Goal: Task Accomplishment & Management: Manage account settings

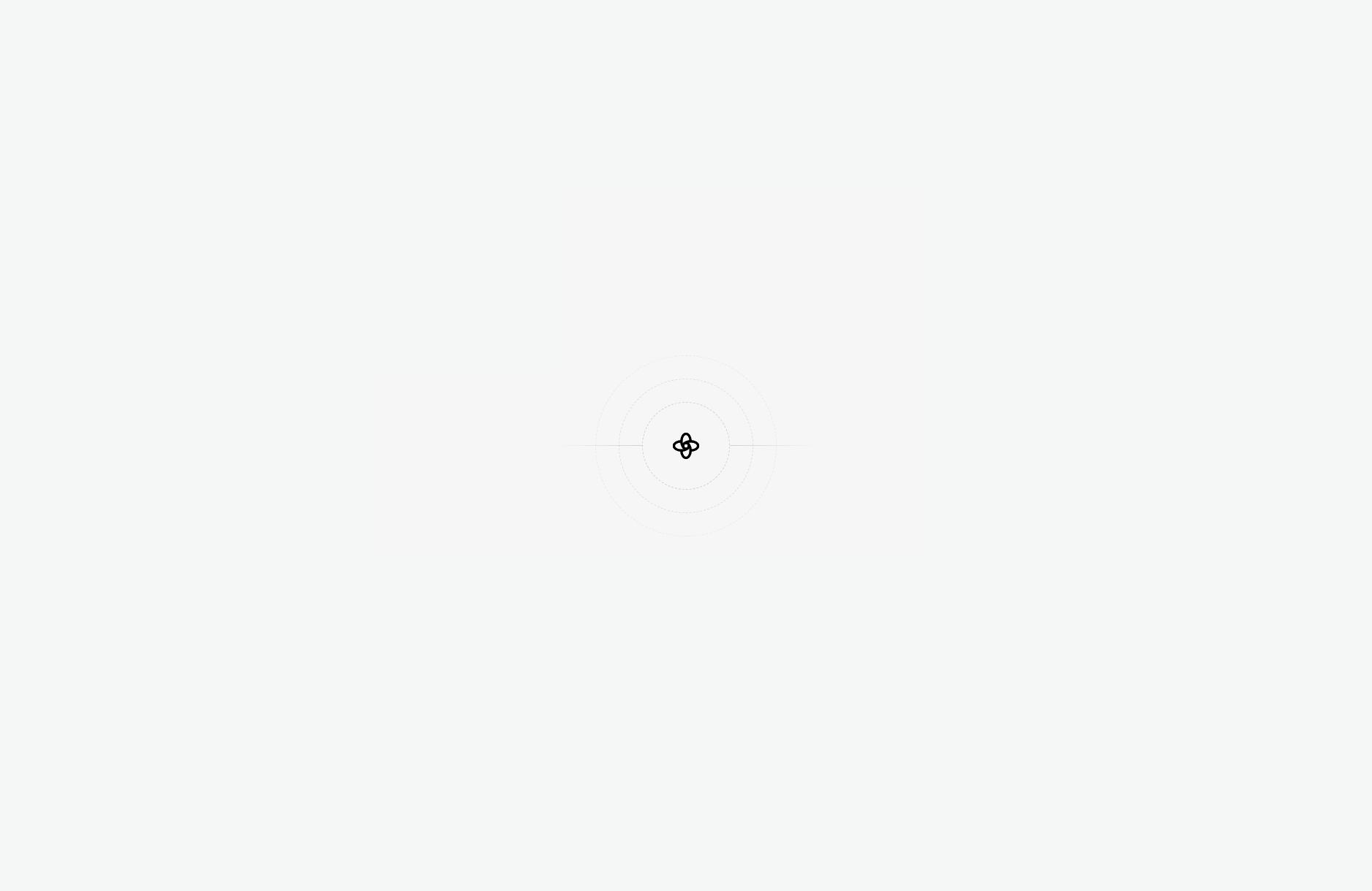
drag, startPoint x: 566, startPoint y: 590, endPoint x: 544, endPoint y: 590, distance: 22.0
click at [560, 590] on div at bounding box center [686, 446] width 1372 height 891
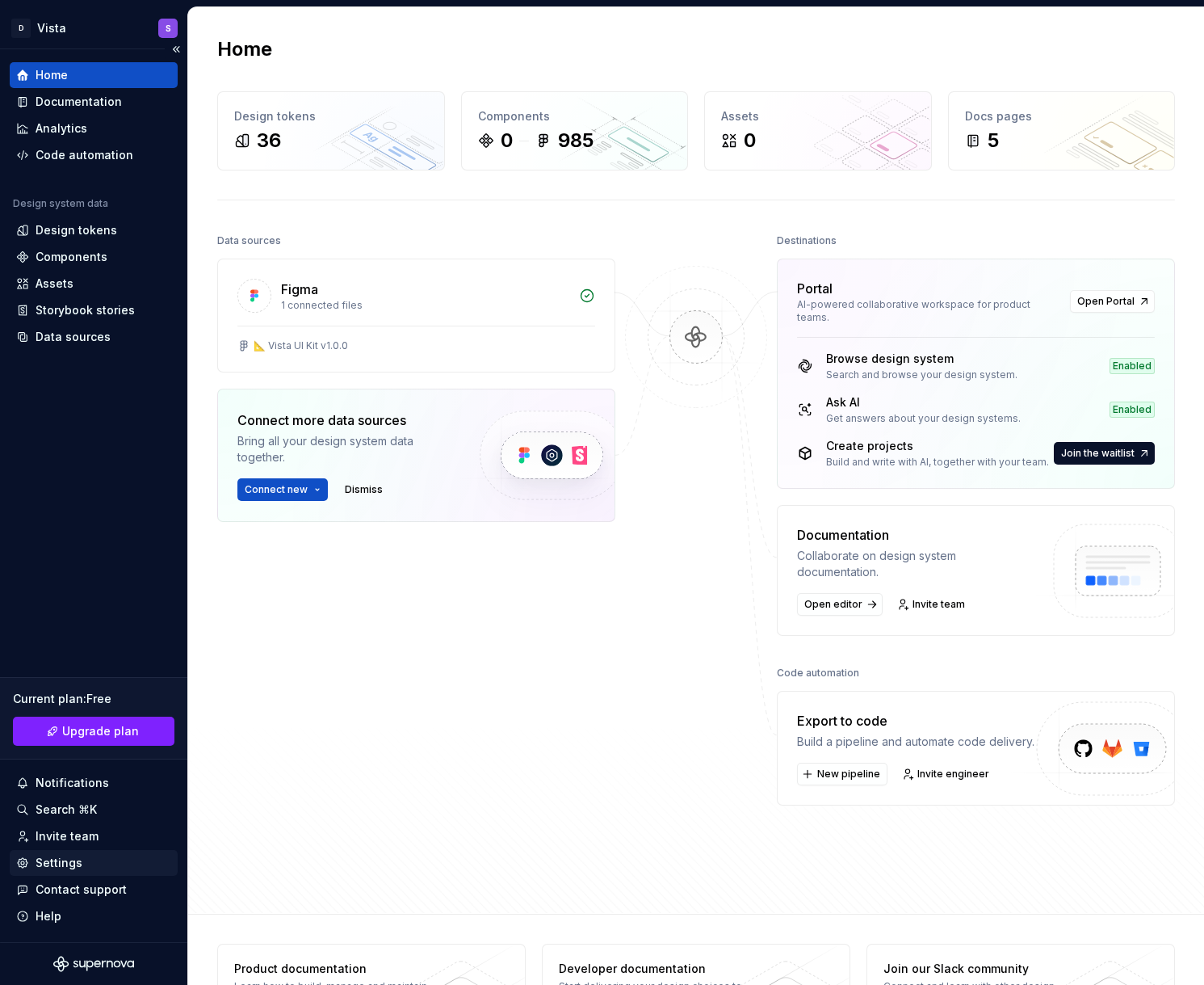
click at [63, 862] on div "Settings" at bounding box center [59, 863] width 47 height 16
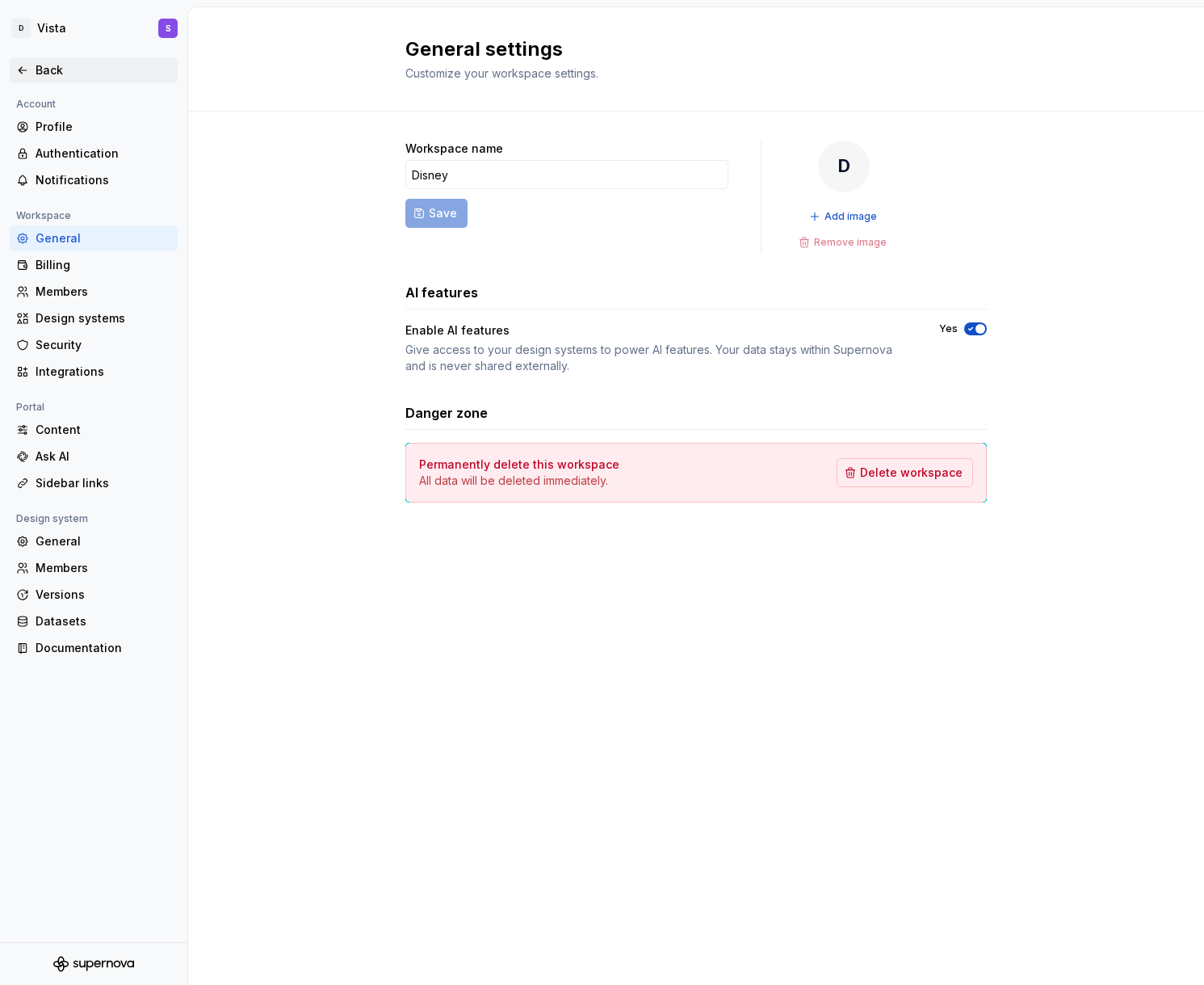
click at [51, 67] on div "Back" at bounding box center [103, 70] width 136 height 16
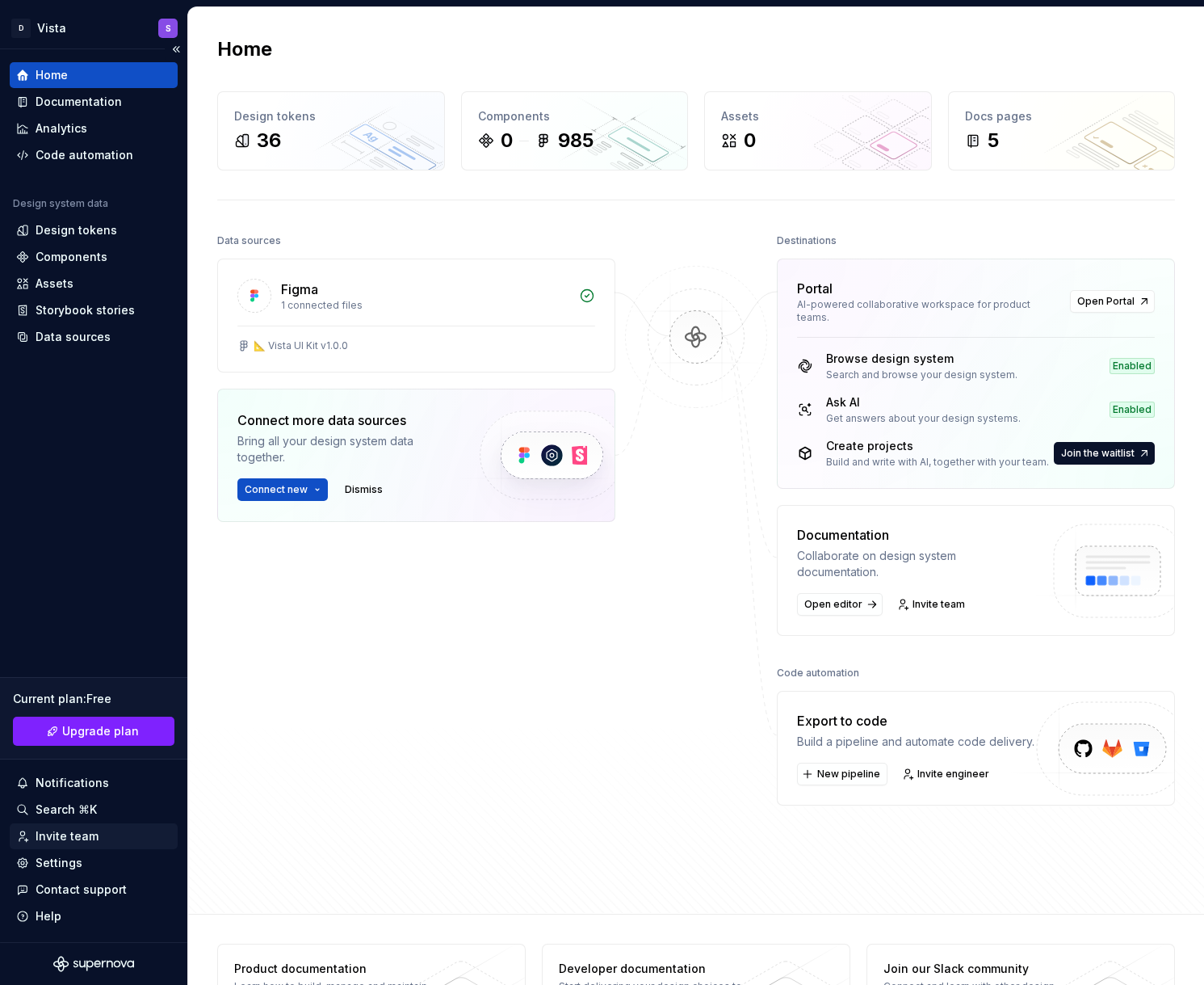
click at [67, 841] on div "Invite team" at bounding box center [67, 836] width 63 height 16
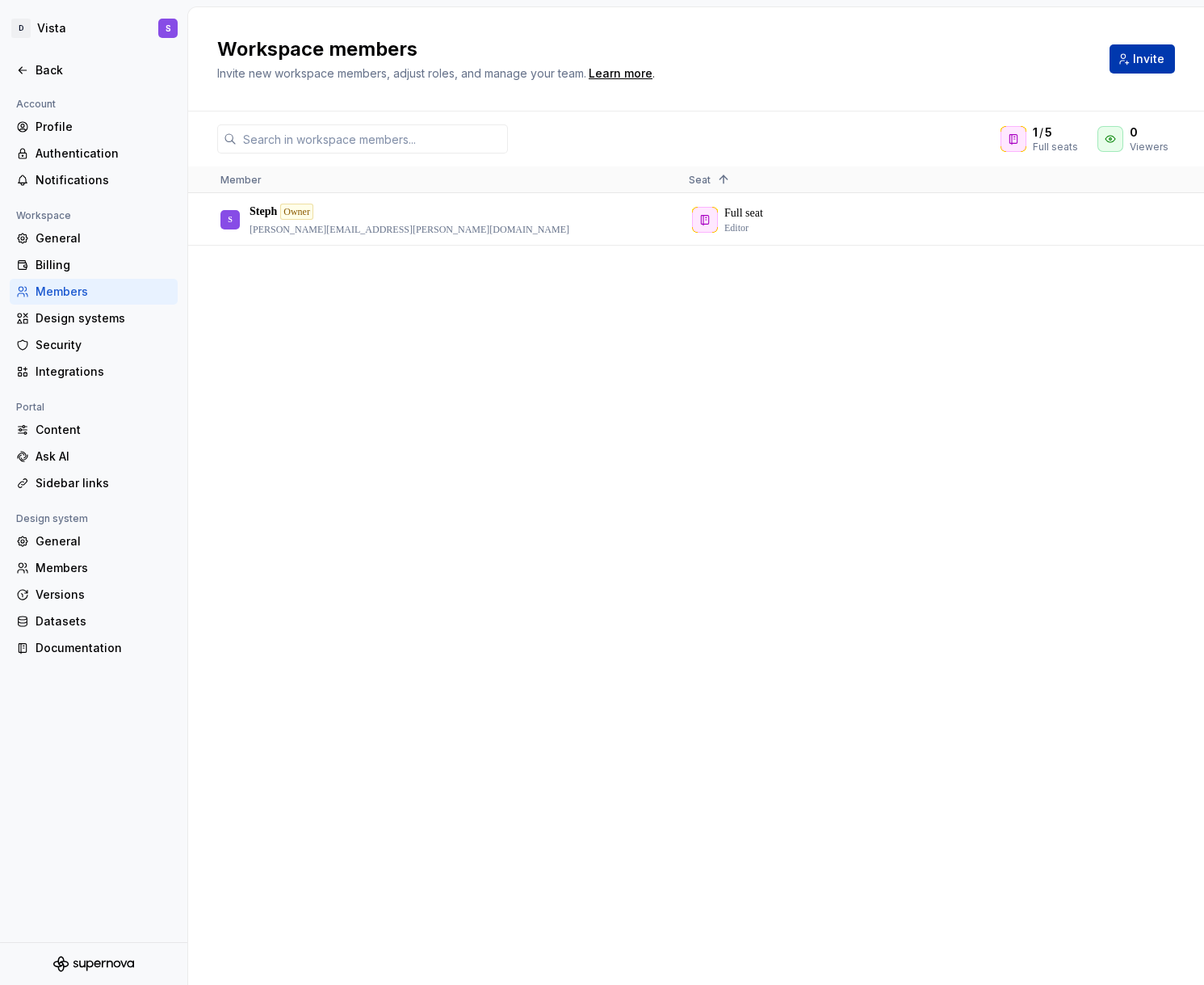
click at [1149, 56] on span "Invite" at bounding box center [1149, 59] width 32 height 16
click at [823, 68] on body "D Vista S Back Account Profile Authentication Notifications Workspace General B…" at bounding box center [602, 492] width 1204 height 985
click at [71, 66] on div "Back" at bounding box center [103, 70] width 136 height 16
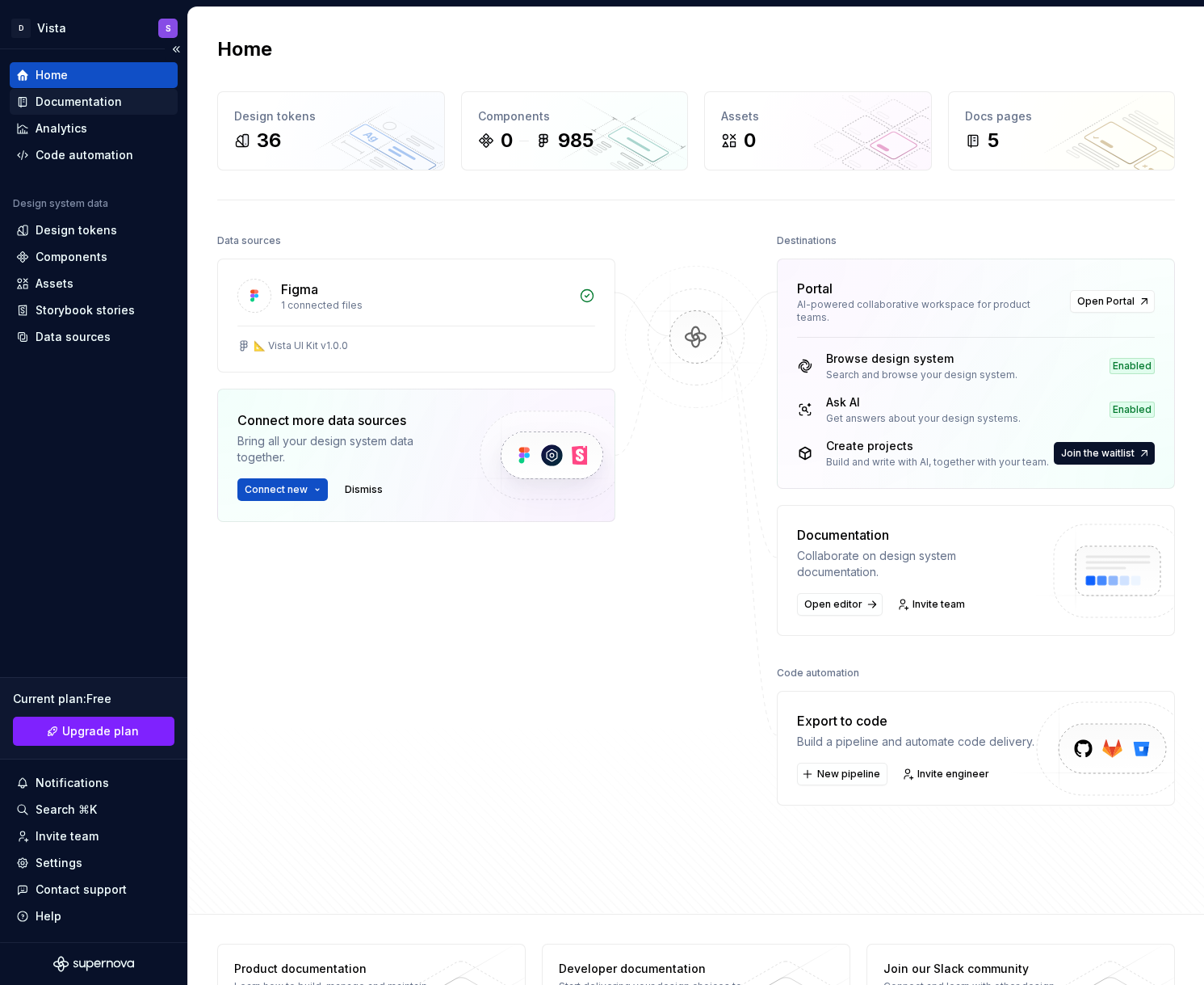
click at [84, 89] on div "Documentation" at bounding box center [93, 102] width 168 height 26
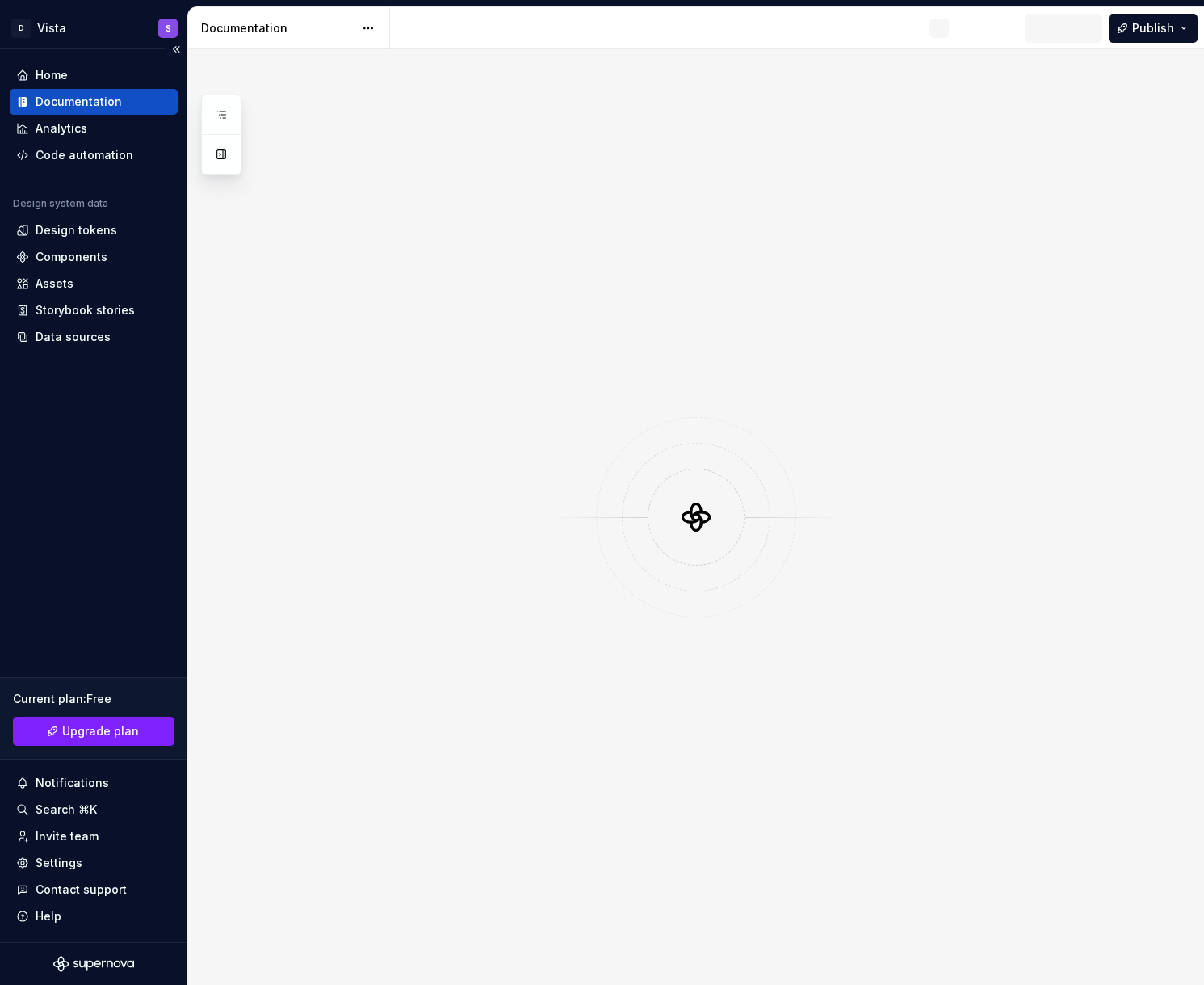
click at [86, 97] on div "Documentation" at bounding box center [78, 101] width 86 height 16
click at [115, 70] on div "Home" at bounding box center [93, 75] width 155 height 16
